Goal: Information Seeking & Learning: Learn about a topic

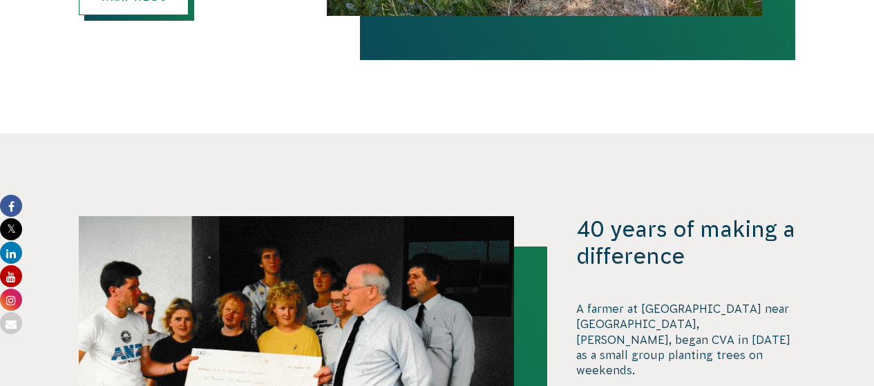
scroll to position [1323, 0]
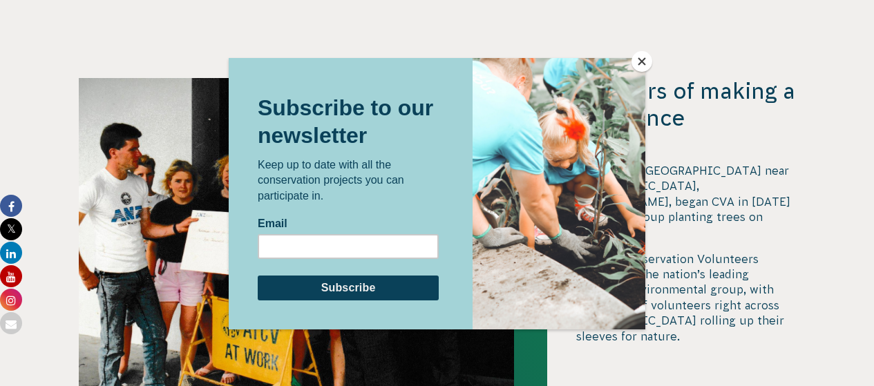
click at [642, 62] on button "Close" at bounding box center [642, 61] width 21 height 21
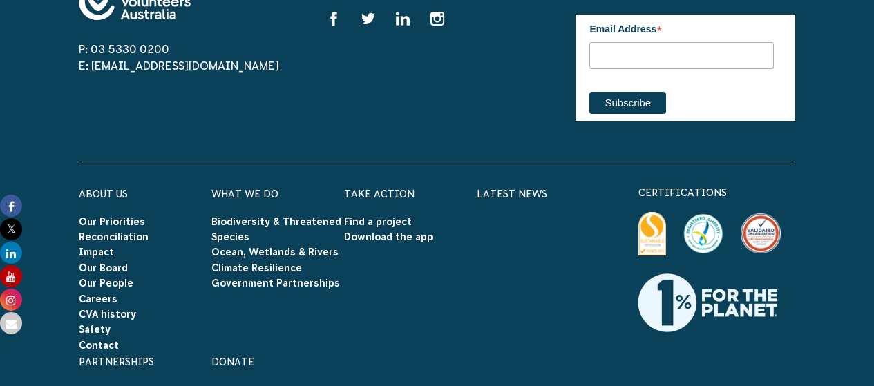
scroll to position [2636, 0]
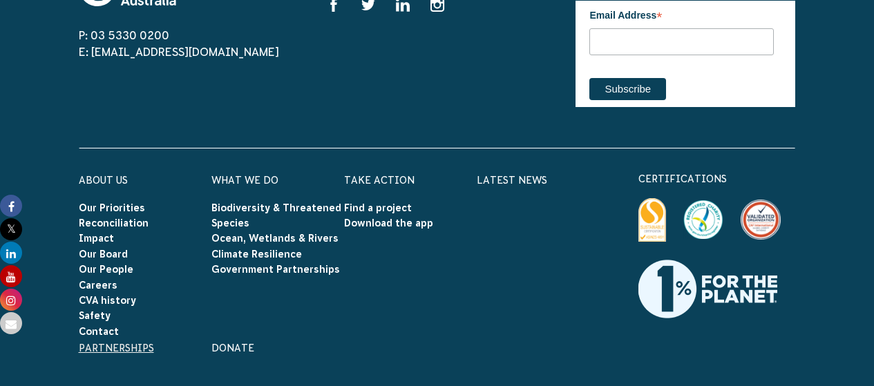
click at [104, 343] on link "Partnerships" at bounding box center [116, 348] width 75 height 11
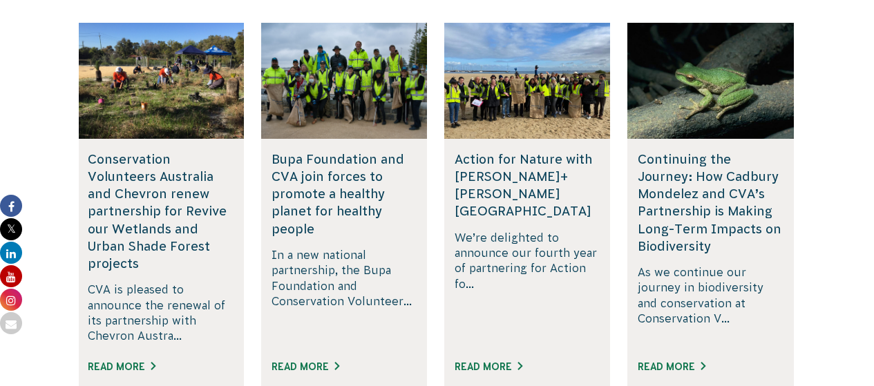
scroll to position [2419, 0]
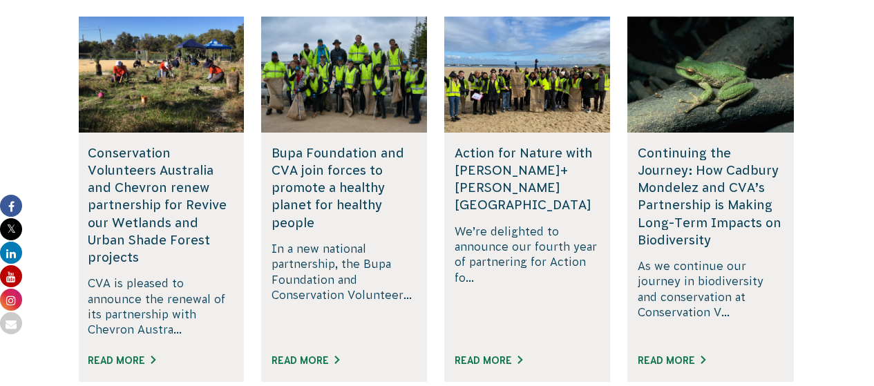
click at [655, 352] on div "Read More" at bounding box center [710, 367] width 145 height 30
click at [646, 355] on link "Read More" at bounding box center [672, 360] width 68 height 11
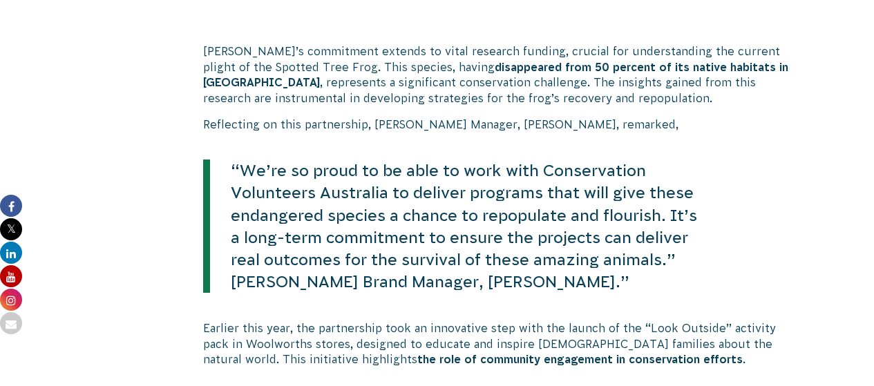
scroll to position [691, 0]
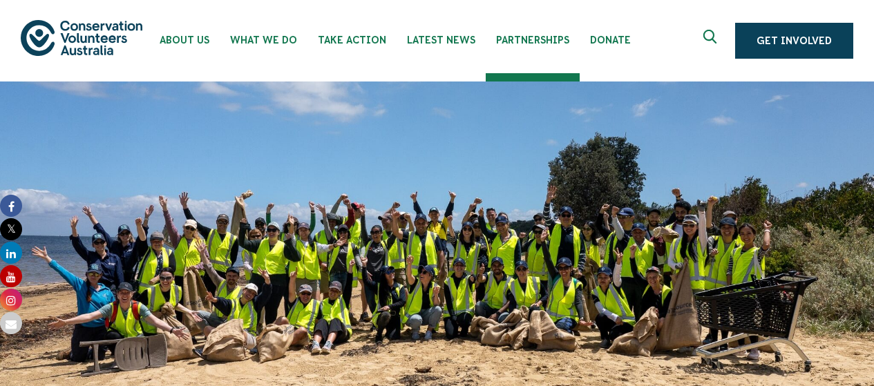
scroll to position [2450, 0]
